Goal: Information Seeking & Learning: Learn about a topic

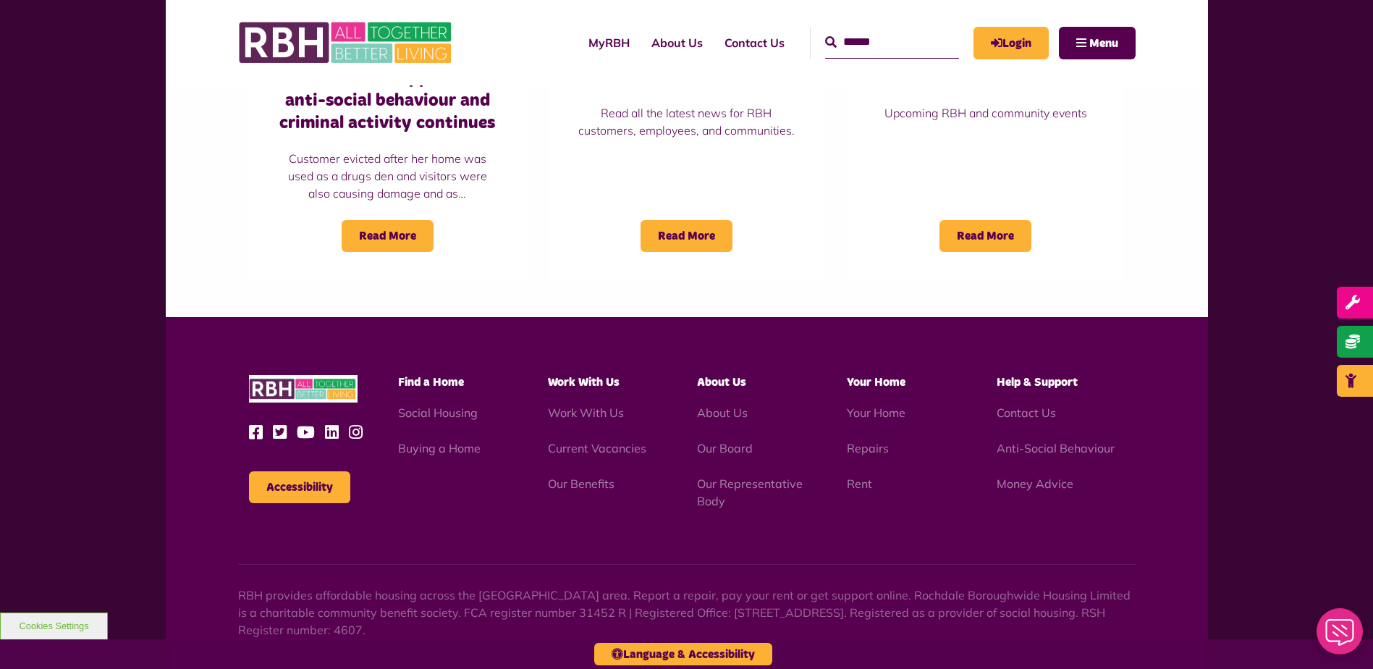
scroll to position [1231, 0]
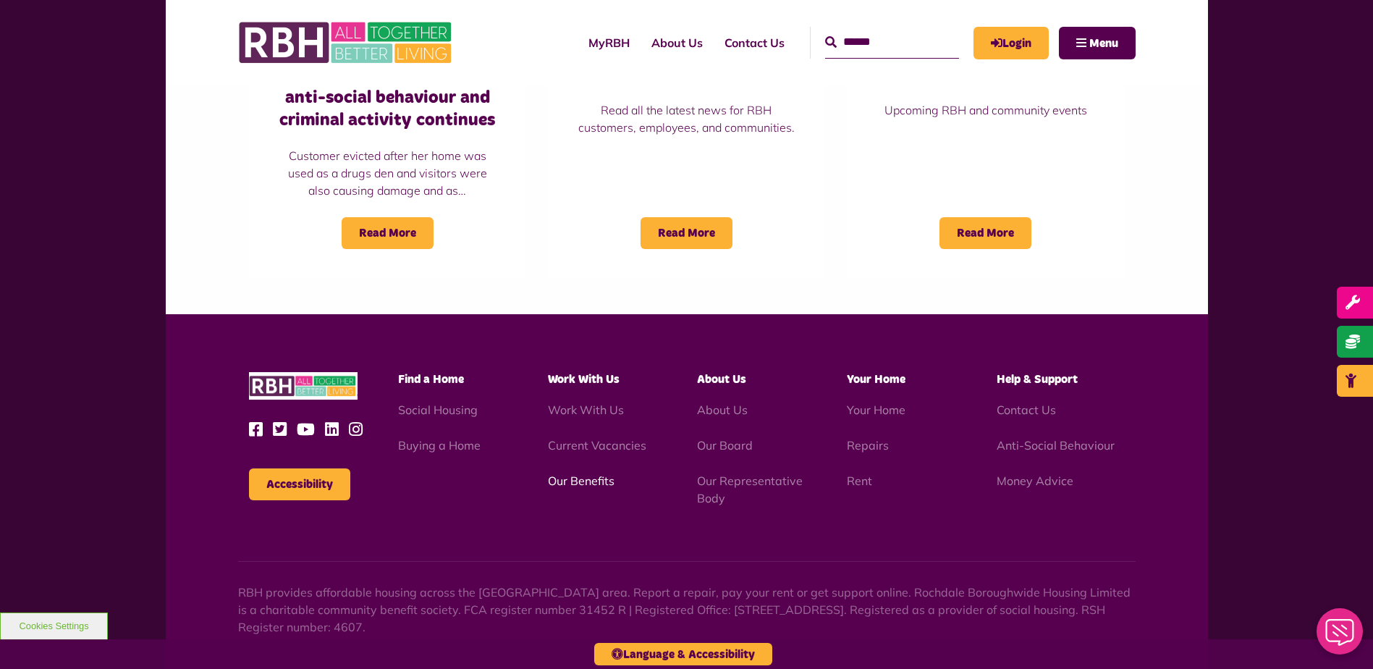
click at [581, 477] on link "Our Benefits" at bounding box center [581, 480] width 67 height 14
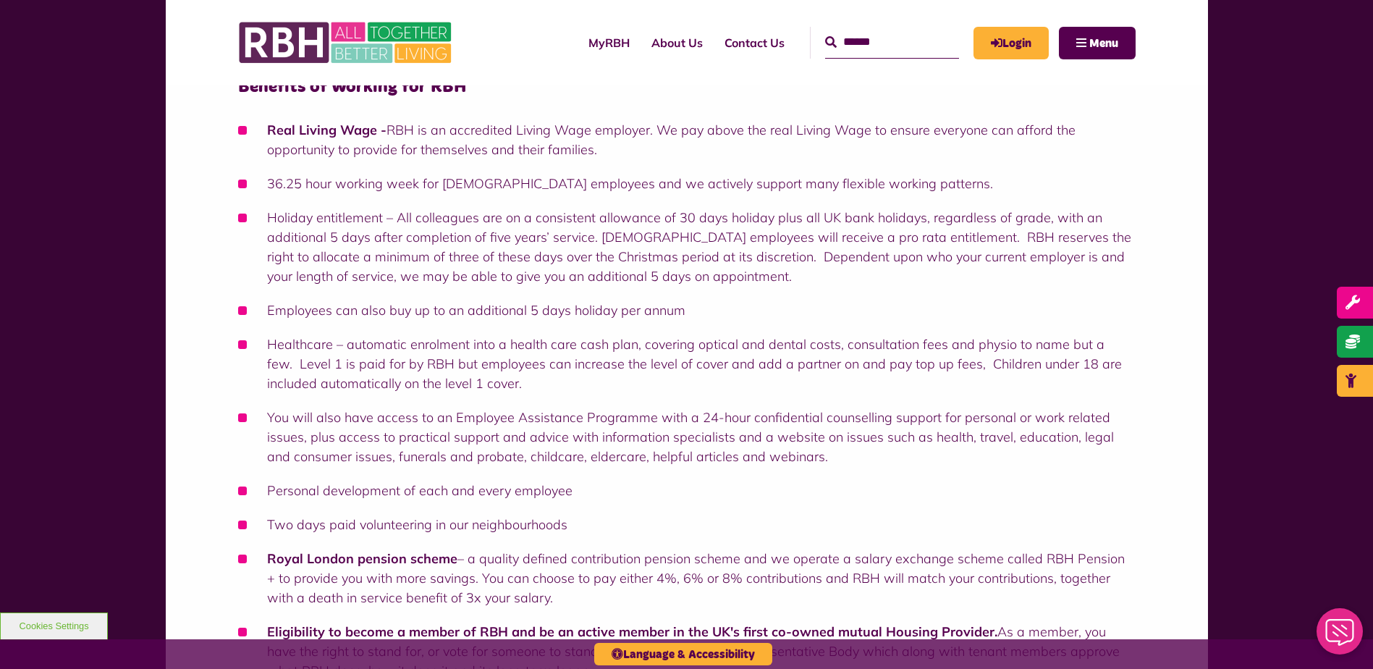
scroll to position [145, 0]
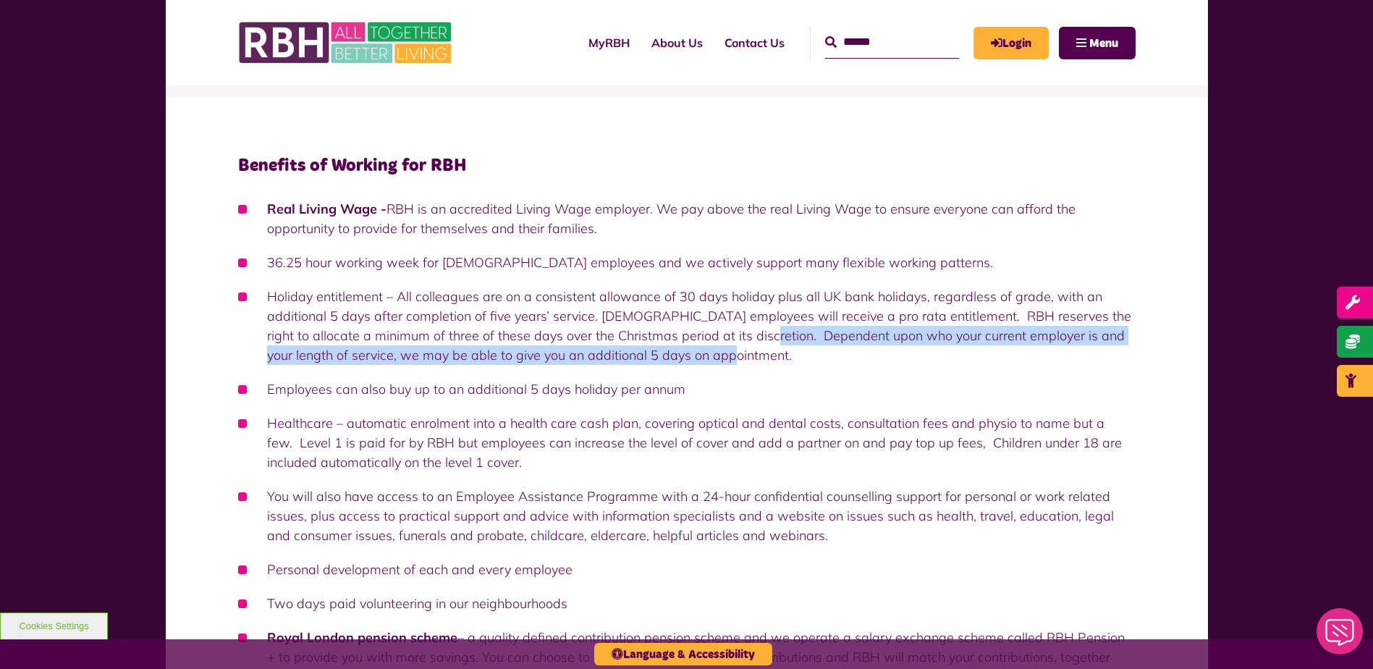
drag, startPoint x: 726, startPoint y: 337, endPoint x: 1132, endPoint y: 349, distance: 406.2
click at [1132, 349] on li "Holiday entitlement – All colleagues are on a consistent allowance of 30 days h…" at bounding box center [687, 326] width 898 height 78
copy li "Dependent upon who your current employer is and your length of service, we may …"
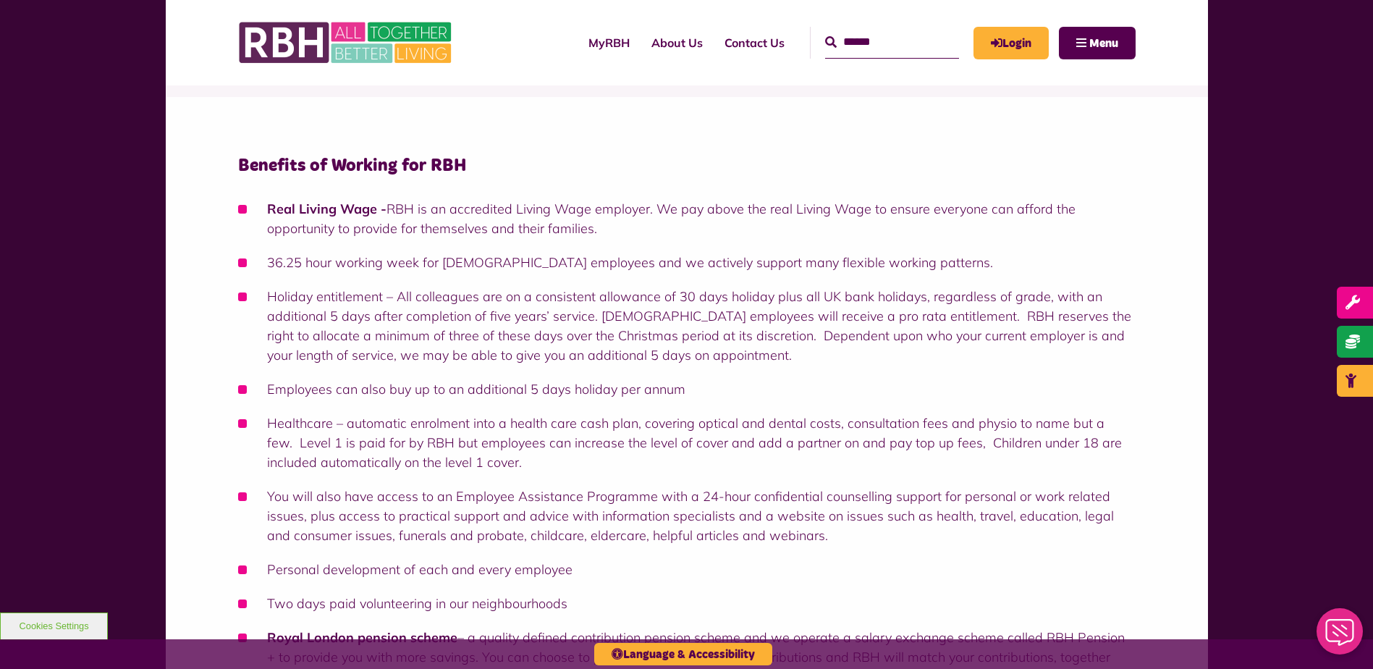
click at [714, 392] on li "Employees can also buy up to an additional 5 days holiday per annum" at bounding box center [687, 389] width 898 height 20
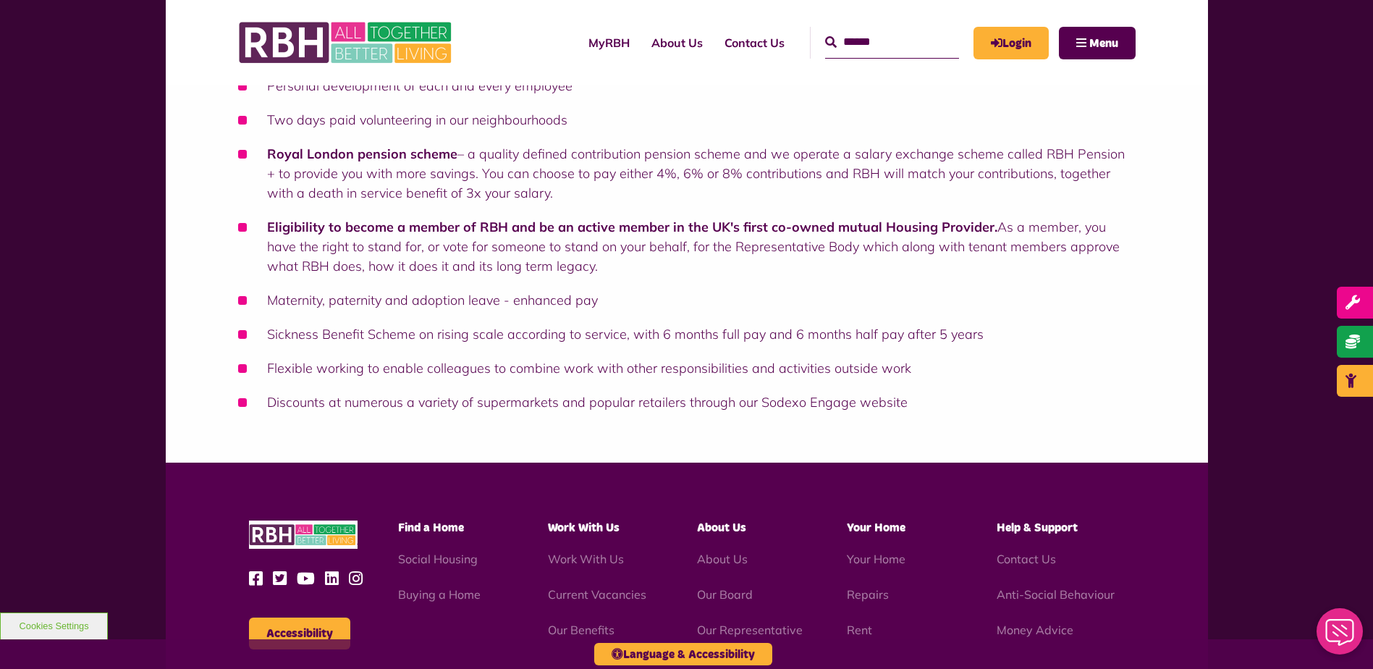
scroll to position [651, 0]
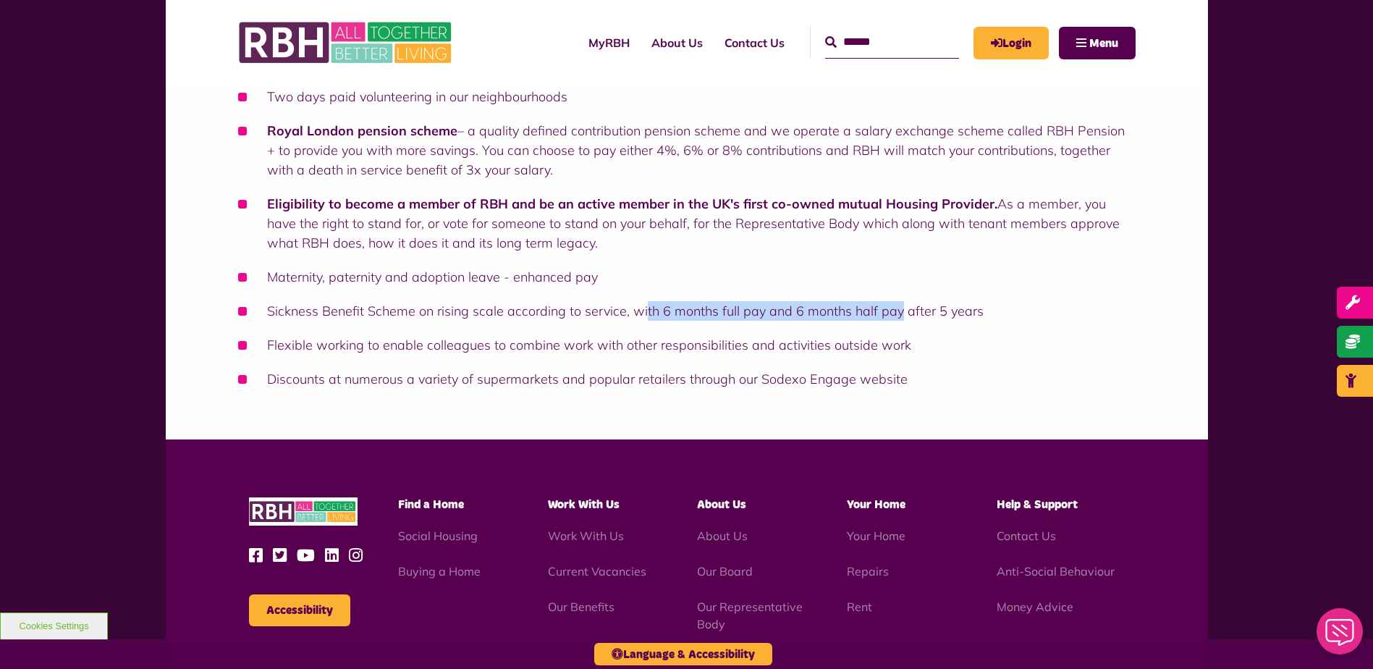
drag, startPoint x: 642, startPoint y: 312, endPoint x: 894, endPoint y: 313, distance: 251.9
click at [894, 313] on li "Sickness Benefit Scheme on rising scale according to service, with 6 months ful…" at bounding box center [687, 311] width 898 height 20
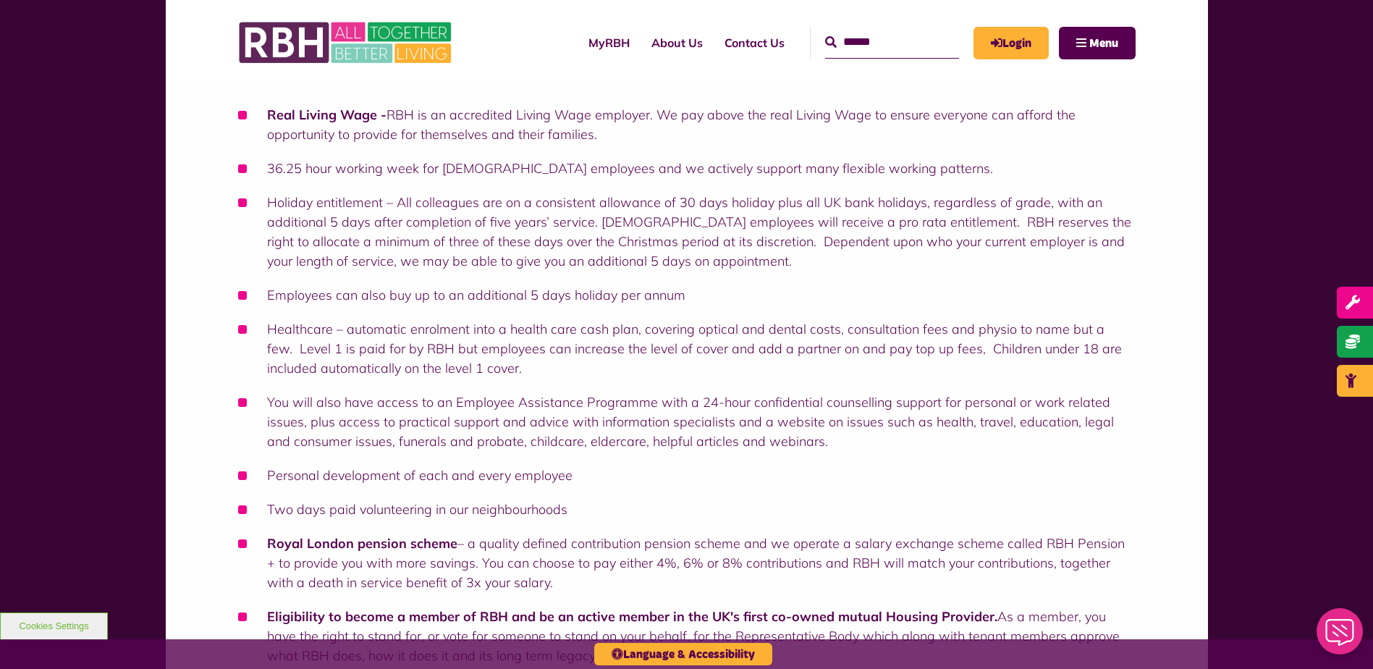
scroll to position [217, 0]
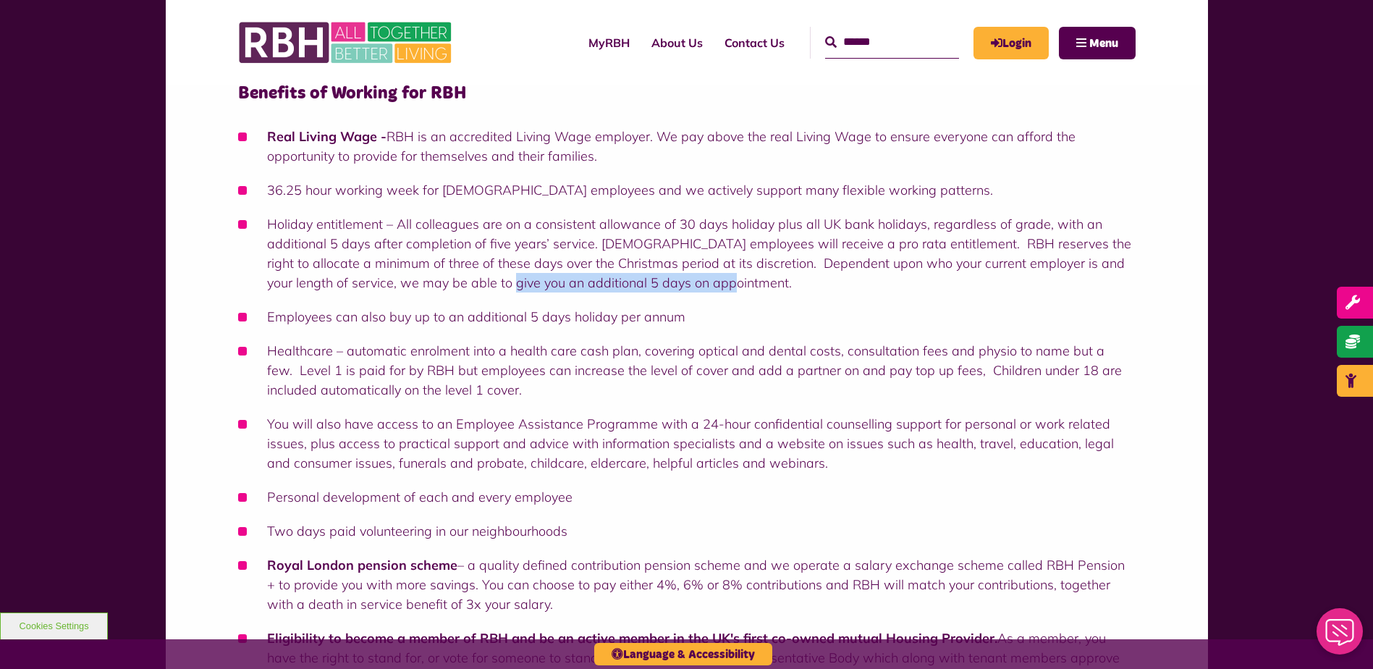
drag, startPoint x: 701, startPoint y: 281, endPoint x: 481, endPoint y: 278, distance: 220.8
click at [481, 278] on li "Holiday entitlement – All colleagues are on a consistent allowance of 30 days h…" at bounding box center [687, 253] width 898 height 78
click at [335, 262] on li "Holiday entitlement – All colleagues are on a consistent allowance of 30 days h…" at bounding box center [687, 253] width 898 height 78
click at [295, 191] on li "36.25 hour working week for full time employees and we actively support many fl…" at bounding box center [687, 190] width 898 height 20
click at [683, 318] on li "Employees can also buy up to an additional 5 days holiday per annum" at bounding box center [687, 317] width 898 height 20
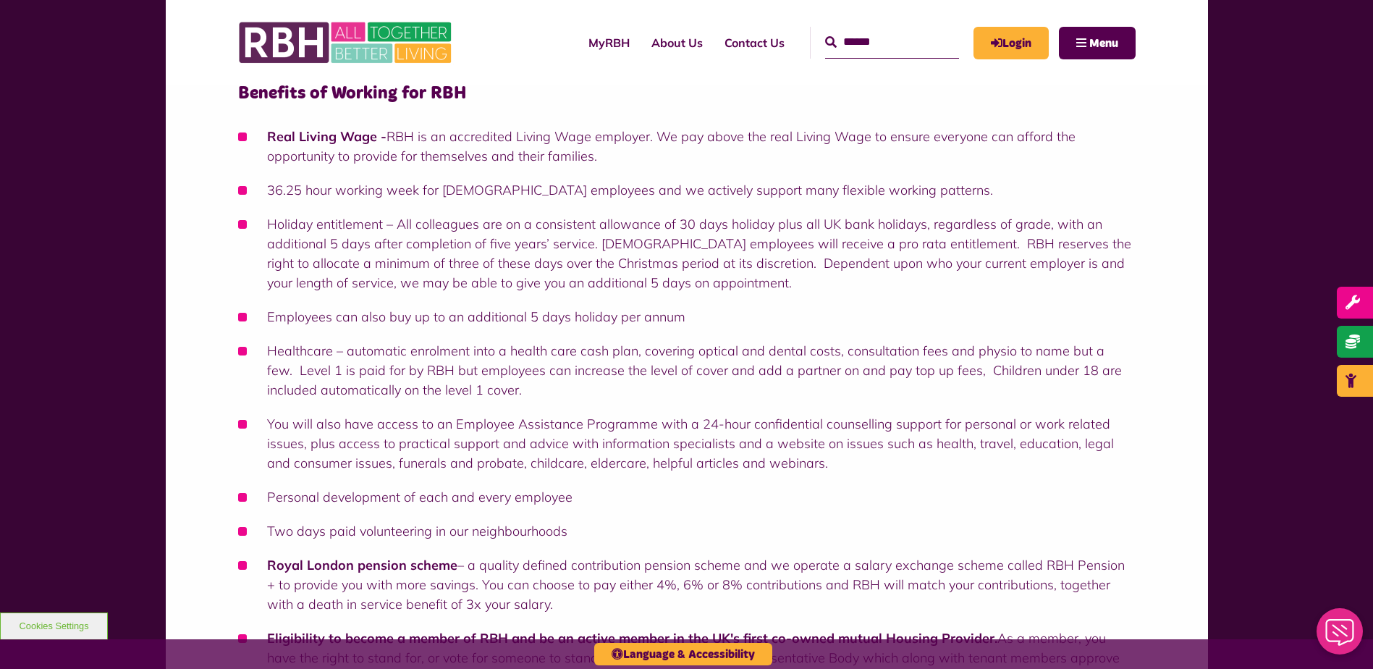
click at [716, 271] on li "Holiday entitlement – All colleagues are on a consistent allowance of 30 days h…" at bounding box center [687, 253] width 898 height 78
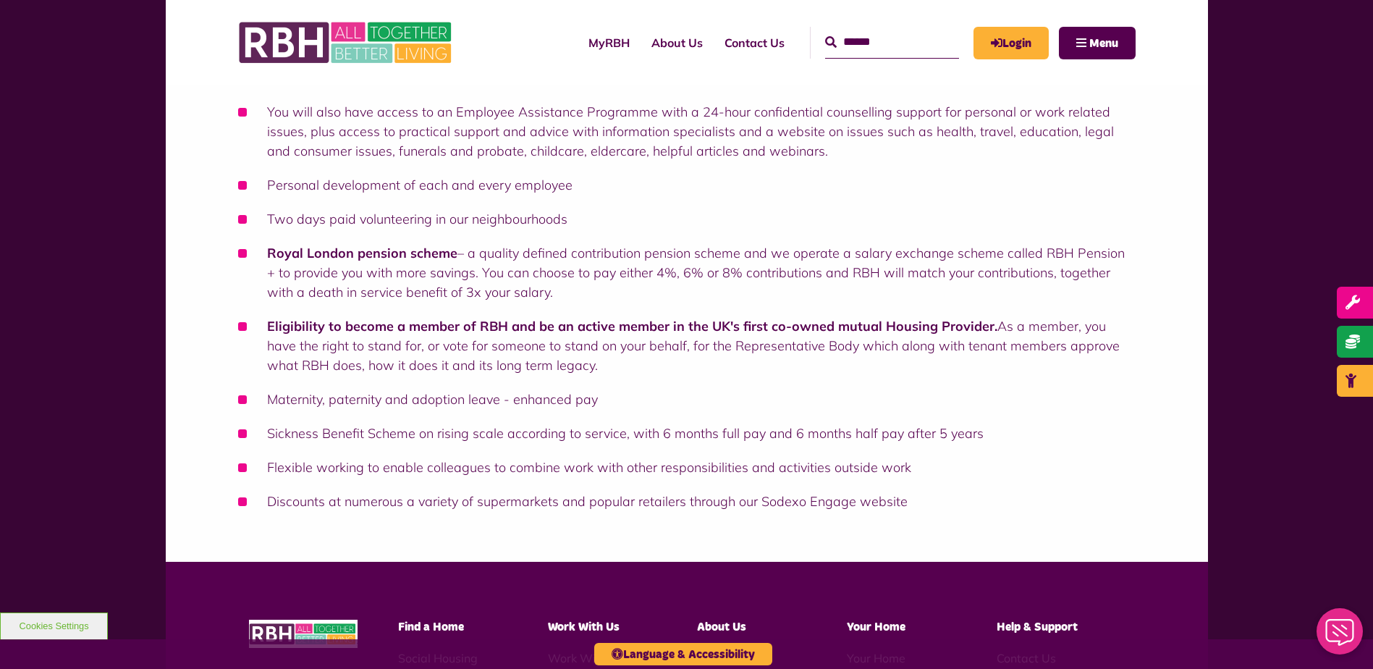
scroll to position [434, 0]
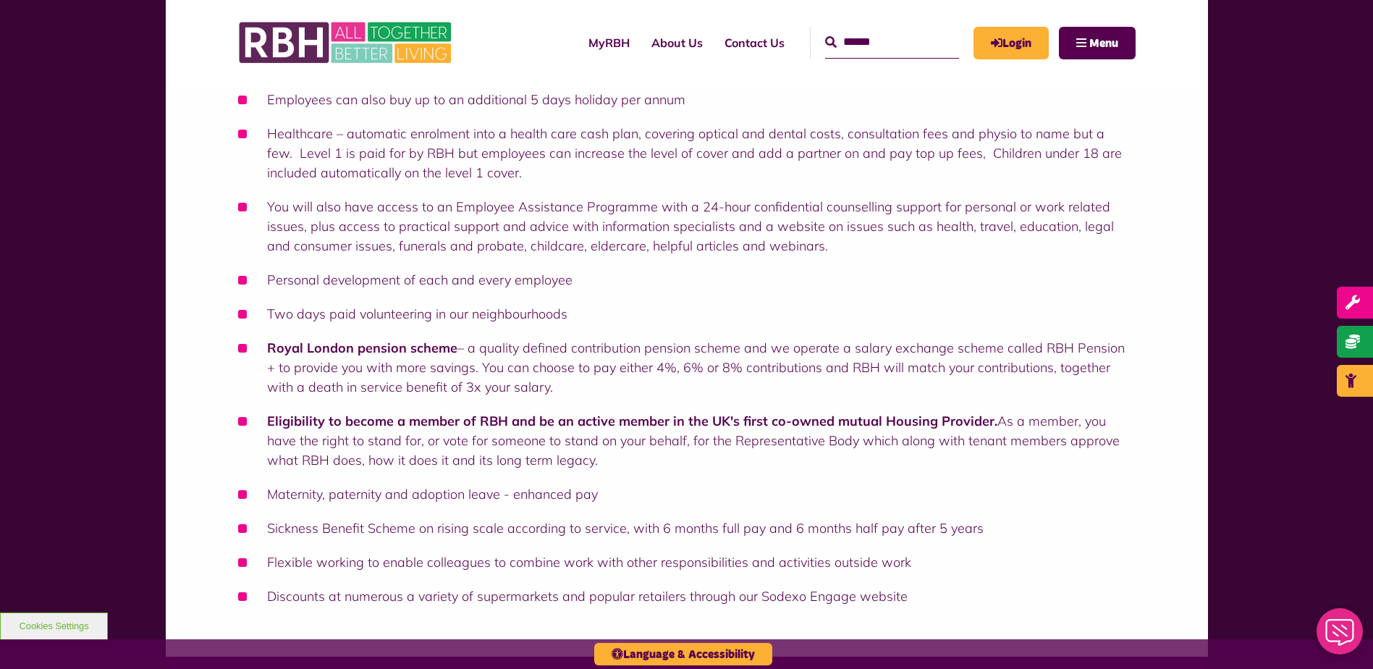
click at [526, 386] on li "Royal London pension scheme – a quality defined contribution pension scheme and…" at bounding box center [687, 367] width 898 height 59
click at [752, 268] on ul "Real Living Wage - RBH is an accredited Living Wage employer. We pay above the …" at bounding box center [687, 258] width 898 height 696
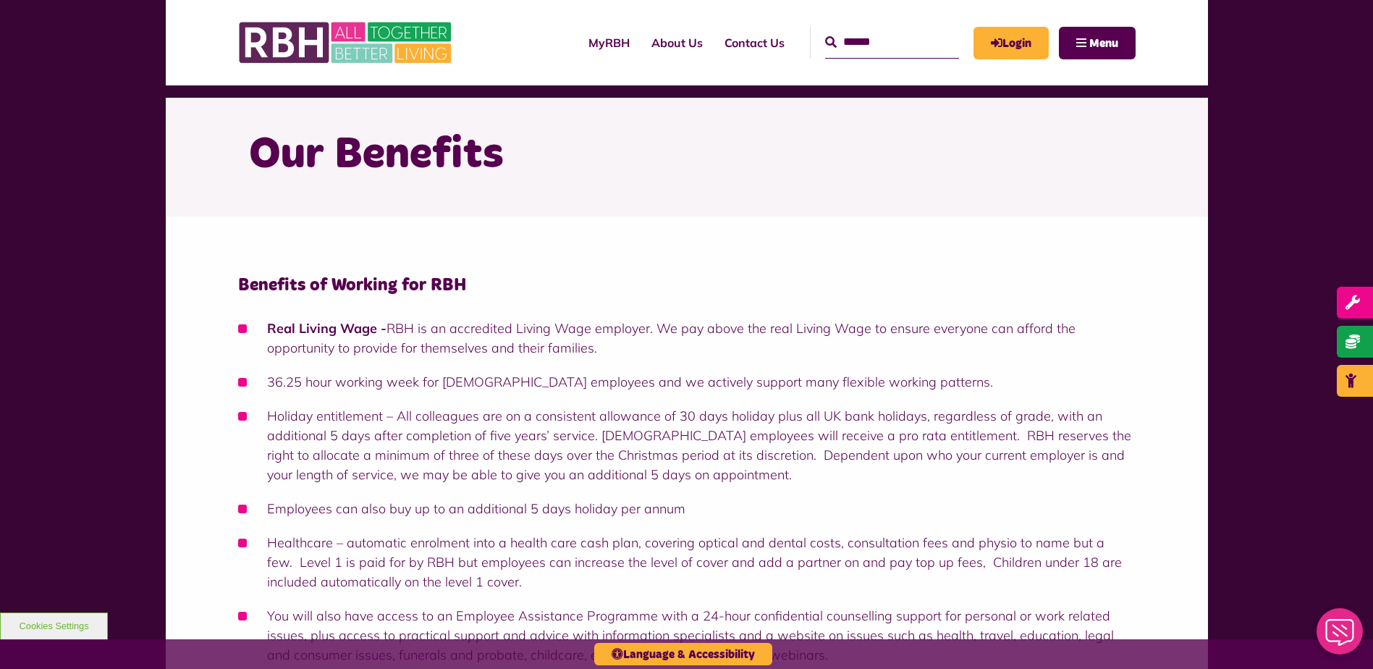
scroll to position [0, 0]
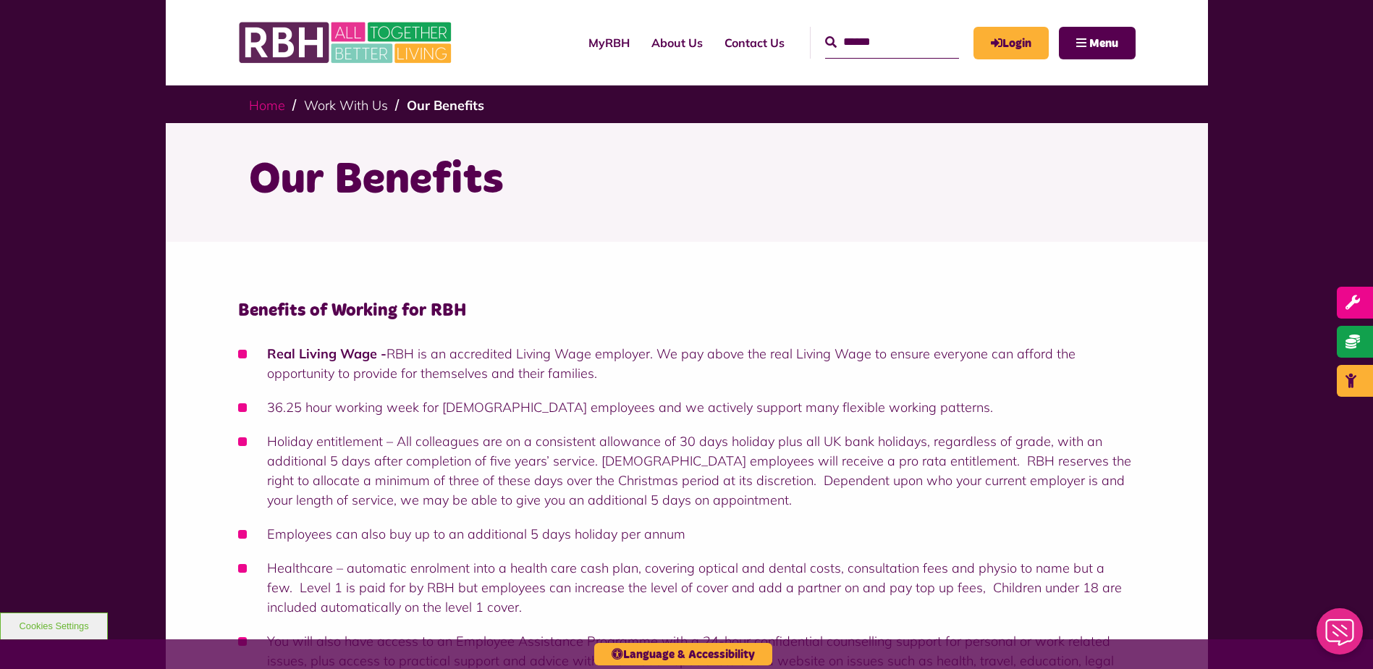
click at [268, 109] on link "Home" at bounding box center [267, 105] width 36 height 17
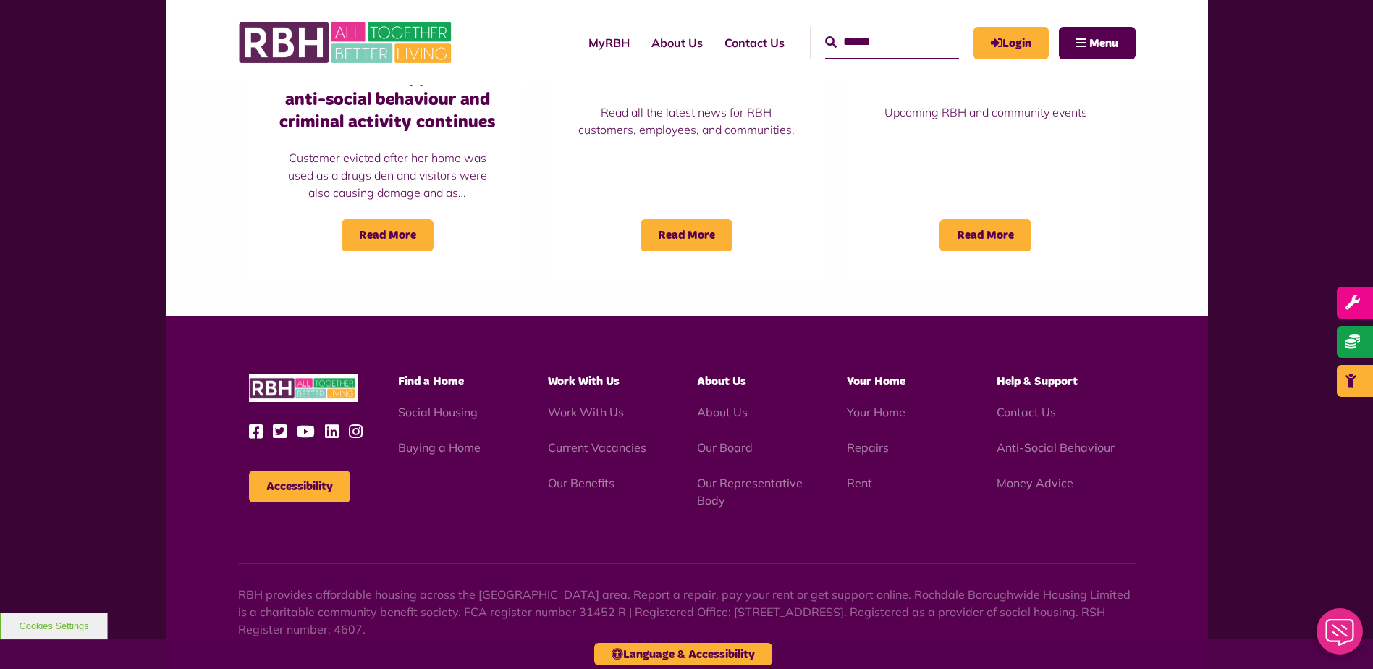
scroll to position [1231, 0]
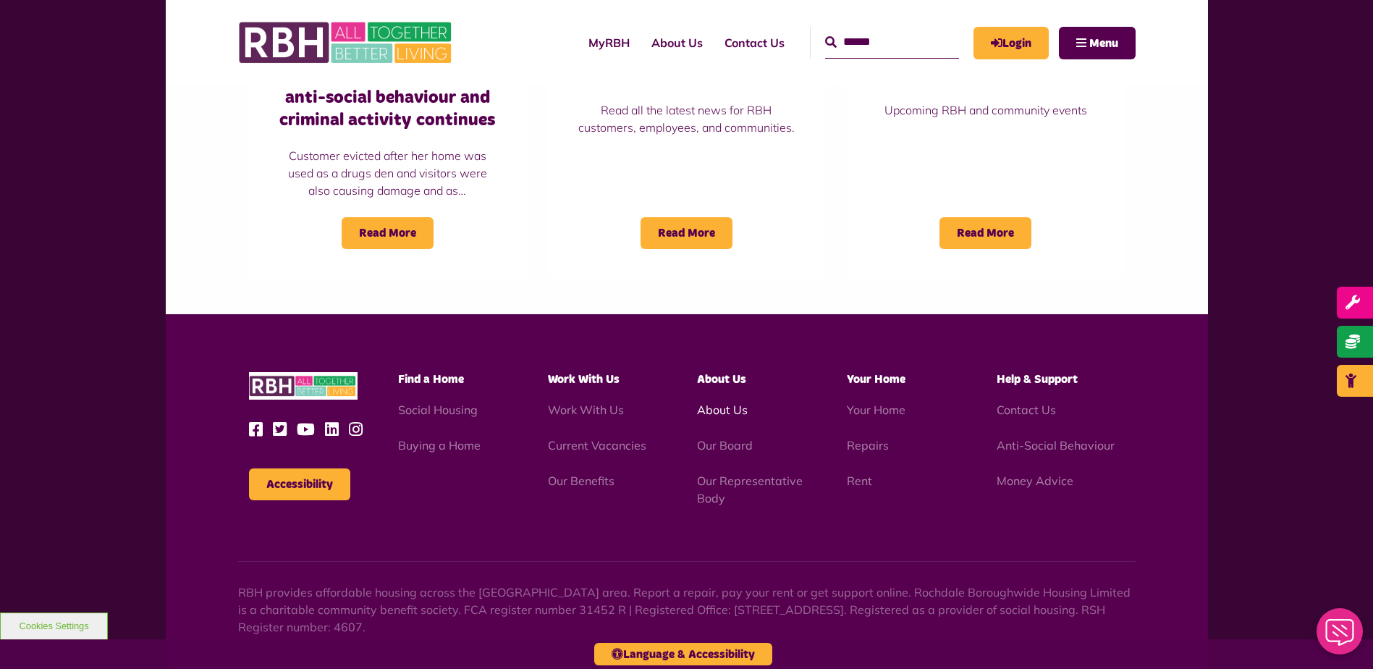
click at [724, 410] on link "About Us" at bounding box center [722, 409] width 51 height 14
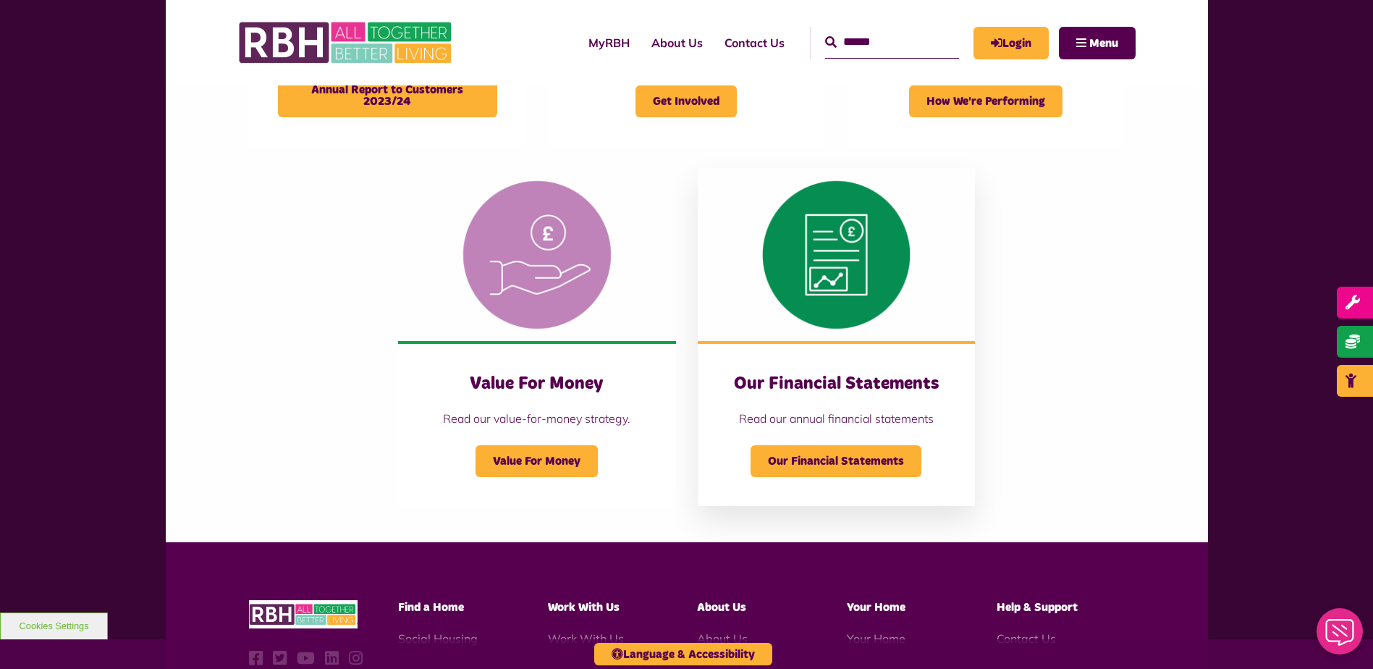
scroll to position [1303, 0]
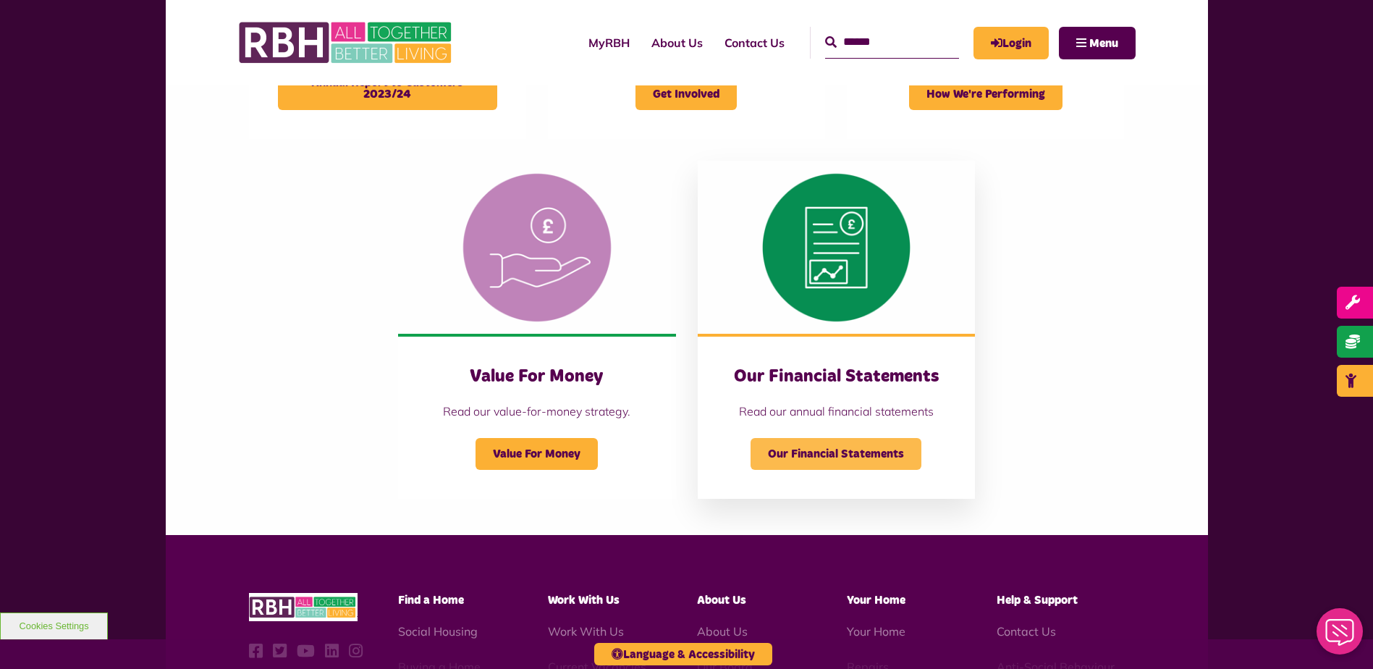
click at [858, 452] on span "Our Financial Statements" at bounding box center [836, 454] width 171 height 32
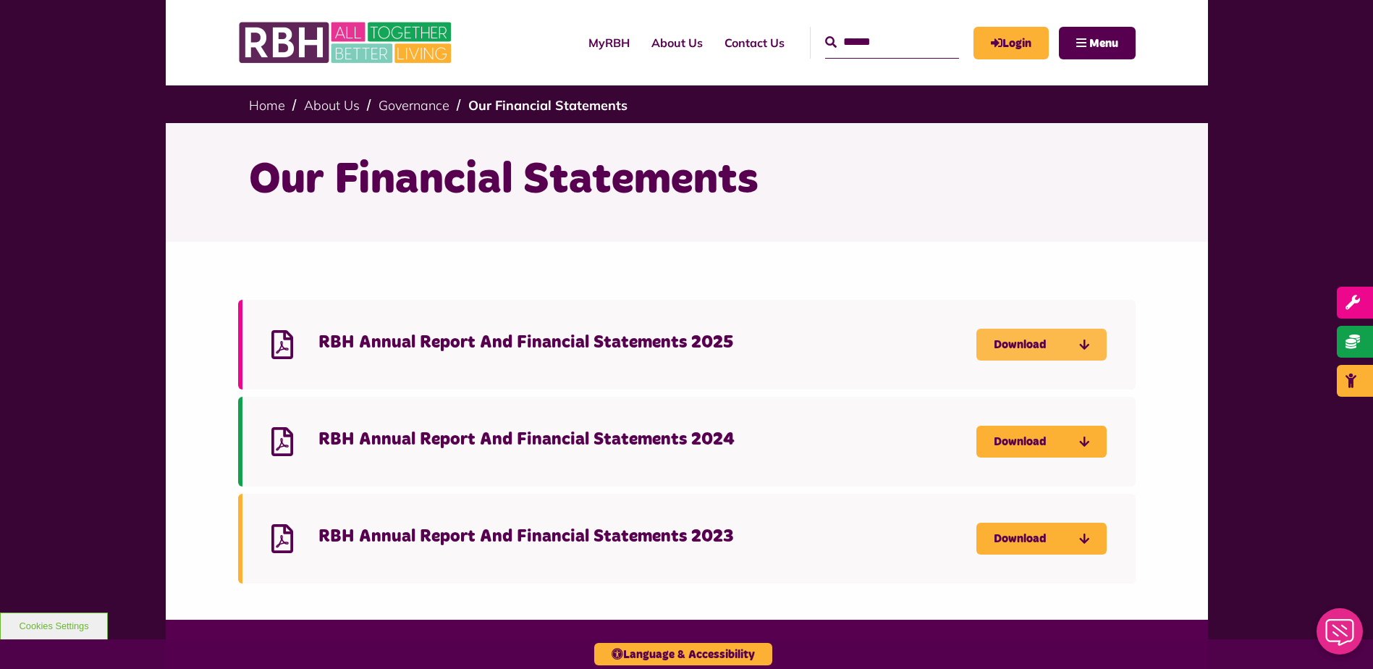
click at [0, 0] on icon "Download RBH Annual Report And Financial Statements 2025 - open in a new tab" at bounding box center [0, 0] width 0 height 0
